Goal: Task Accomplishment & Management: Manage account settings

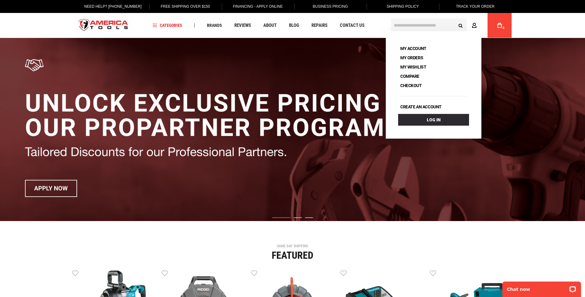
click at [474, 25] on icon at bounding box center [474, 26] width 5 height 6
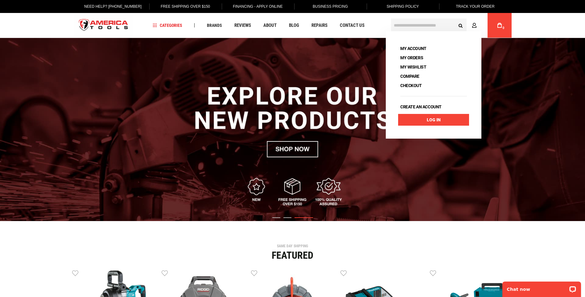
click at [420, 120] on link "Log In" at bounding box center [433, 120] width 71 height 12
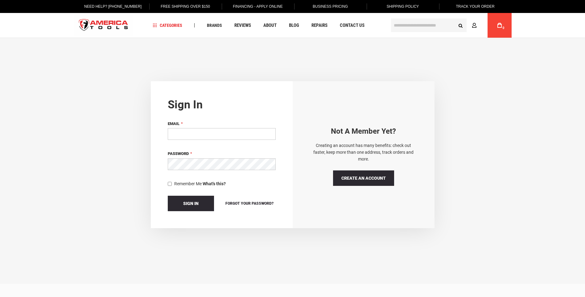
click at [228, 138] on input "Email" at bounding box center [222, 134] width 108 height 12
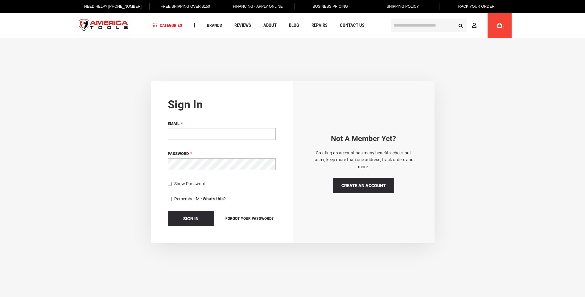
click at [228, 138] on input "Email" at bounding box center [222, 134] width 108 height 12
click at [231, 129] on input "Email" at bounding box center [222, 134] width 108 height 12
click at [225, 133] on input "Email" at bounding box center [222, 134] width 108 height 12
